Goal: Check status: Check status

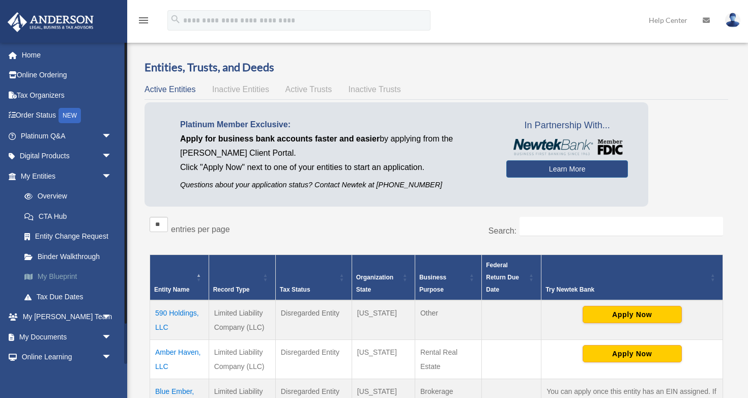
click at [78, 282] on link "My Blueprint" at bounding box center [70, 277] width 113 height 20
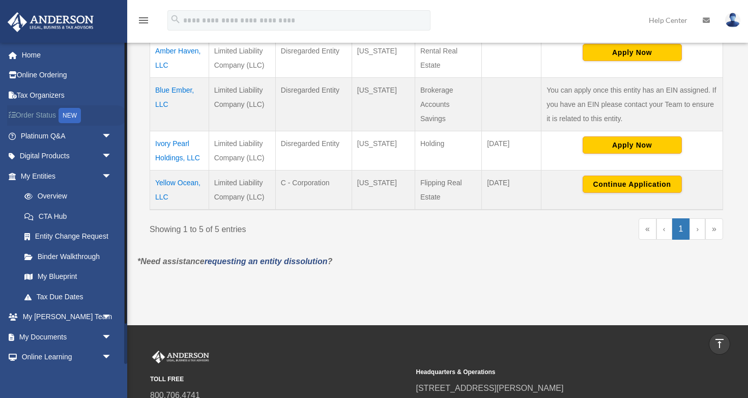
click at [58, 114] on link "Order Status NEW" at bounding box center [67, 115] width 120 height 21
